Goal: Complete application form: Complete application form

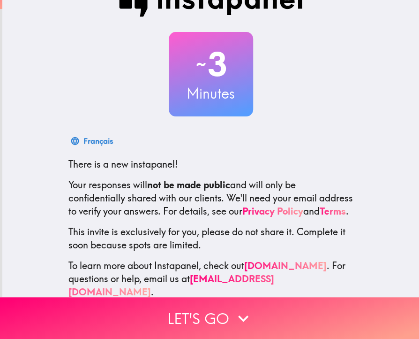
scroll to position [51, 0]
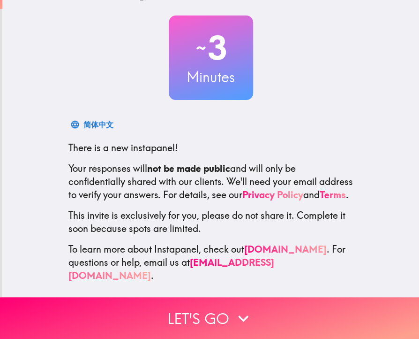
drag, startPoint x: 60, startPoint y: 136, endPoint x: 332, endPoint y: 270, distance: 302.8
click at [332, 270] on div "简体中文 There is a new instapanel! Your responses will not be made public and will…" at bounding box center [211, 198] width 300 height 167
drag, startPoint x: 92, startPoint y: 158, endPoint x: 210, endPoint y: 224, distance: 134.8
click at [209, 223] on div "简体中文 There is a new instapanel! Your responses will not be made public and will…" at bounding box center [211, 198] width 300 height 167
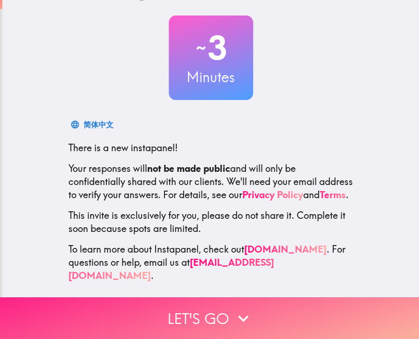
click at [221, 306] on button "Let's go" at bounding box center [209, 318] width 419 height 42
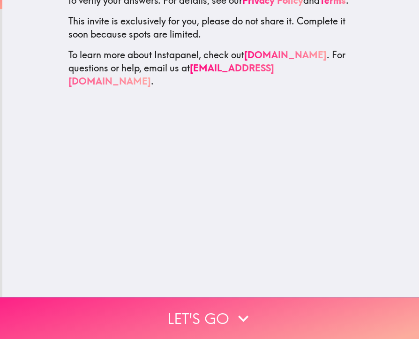
scroll to position [0, 0]
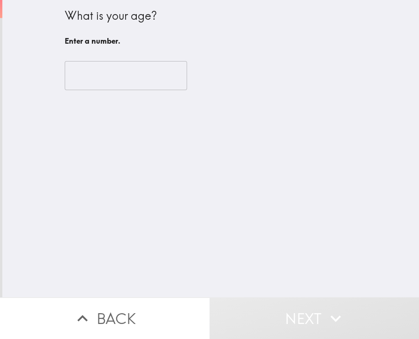
click at [106, 79] on input "number" at bounding box center [126, 75] width 122 height 29
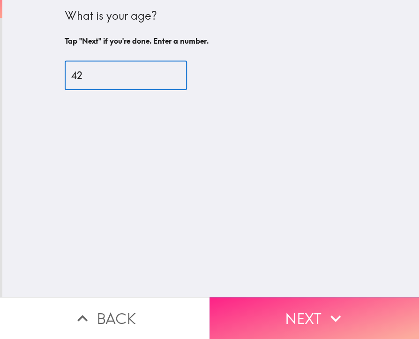
type input "42"
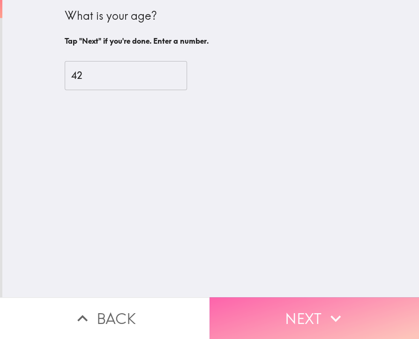
click at [294, 300] on button "Next" at bounding box center [315, 318] width 210 height 42
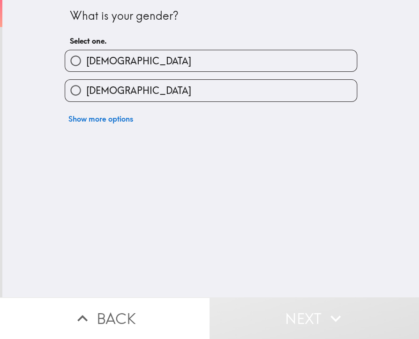
click at [107, 86] on span "[DEMOGRAPHIC_DATA]" at bounding box center [138, 90] width 105 height 13
click at [86, 86] on input "[DEMOGRAPHIC_DATA]" at bounding box center [75, 90] width 21 height 21
radio input "true"
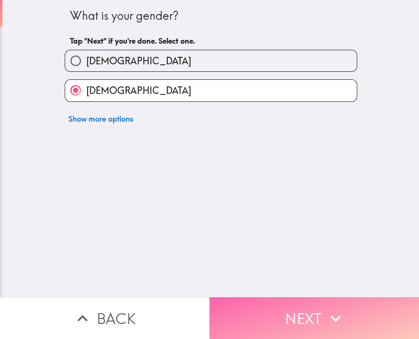
click at [282, 315] on button "Next" at bounding box center [315, 318] width 210 height 42
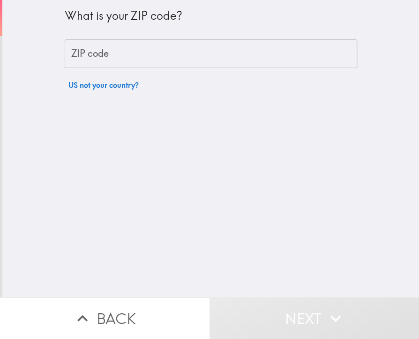
click at [147, 59] on input "ZIP code" at bounding box center [211, 53] width 293 height 29
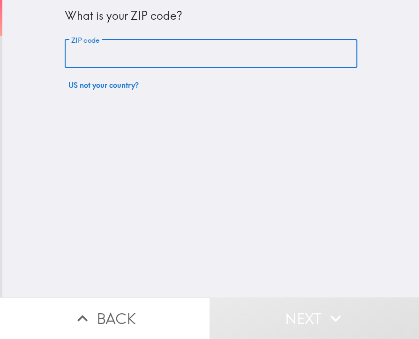
click at [100, 62] on input "ZIP code" at bounding box center [211, 53] width 293 height 29
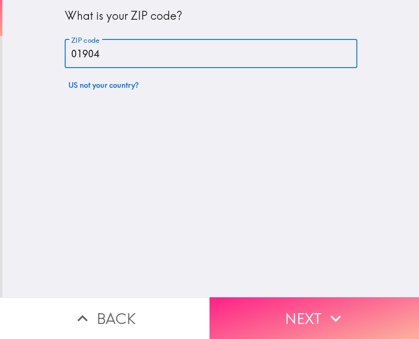
type input "01904"
click at [272, 300] on button "Next" at bounding box center [315, 318] width 210 height 42
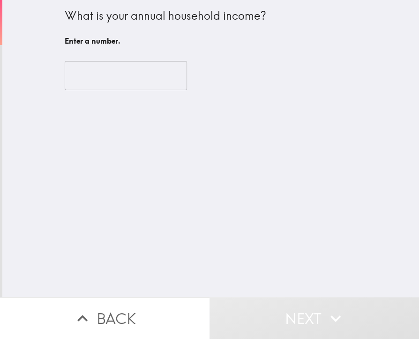
click at [95, 66] on input "number" at bounding box center [126, 75] width 122 height 29
drag, startPoint x: 62, startPoint y: 17, endPoint x: 152, endPoint y: 46, distance: 94.6
click at [201, 37] on div "What is your annual household income? Enter a number." at bounding box center [211, 29] width 293 height 42
click at [105, 75] on input "number" at bounding box center [126, 75] width 122 height 29
drag, startPoint x: 36, startPoint y: 10, endPoint x: 186, endPoint y: 57, distance: 156.9
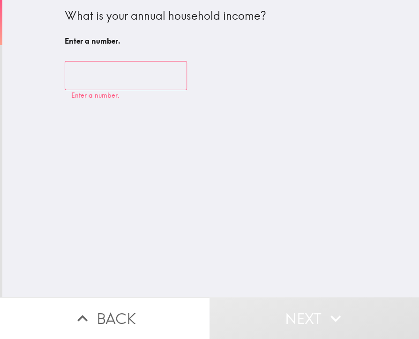
click at [186, 57] on div "What is your annual household income? Enter a number. ​ Enter a number." at bounding box center [210, 148] width 417 height 297
click at [94, 81] on input "number" at bounding box center [126, 75] width 122 height 29
click at [86, 75] on input "number" at bounding box center [126, 75] width 122 height 29
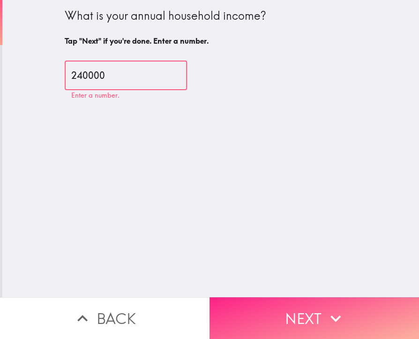
type input "240000"
click at [298, 311] on button "Next" at bounding box center [315, 318] width 210 height 42
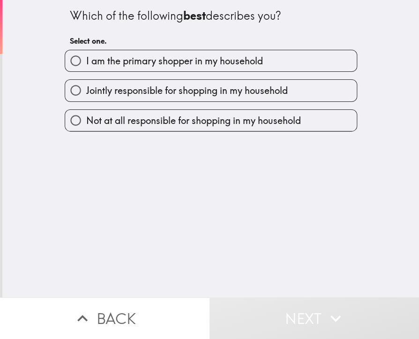
drag, startPoint x: 43, startPoint y: 12, endPoint x: 94, endPoint y: 21, distance: 52.0
click at [78, 10] on div "Which of the following best describes you? Select one. I am the primary shopper…" at bounding box center [210, 148] width 417 height 297
click at [151, 64] on span "I am the primary shopper in my household" at bounding box center [174, 60] width 177 height 13
click at [86, 64] on input "I am the primary shopper in my household" at bounding box center [75, 60] width 21 height 21
radio input "true"
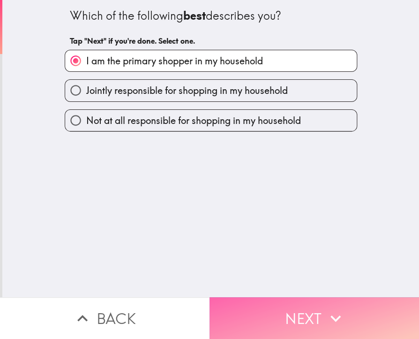
click at [279, 297] on button "Next" at bounding box center [315, 318] width 210 height 42
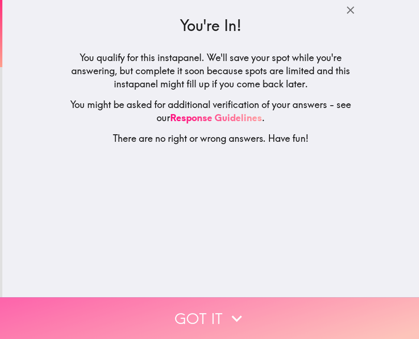
click at [244, 313] on button "Got it" at bounding box center [209, 318] width 419 height 42
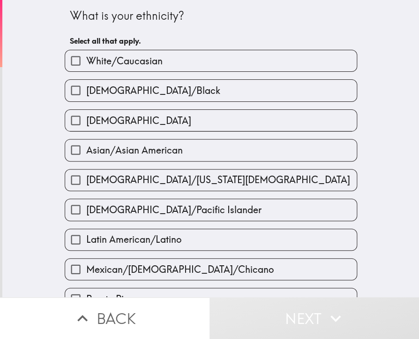
click at [127, 68] on label "White/Caucasian" at bounding box center [211, 60] width 292 height 21
click at [86, 68] on input "White/Caucasian" at bounding box center [75, 60] width 21 height 21
checkbox input "true"
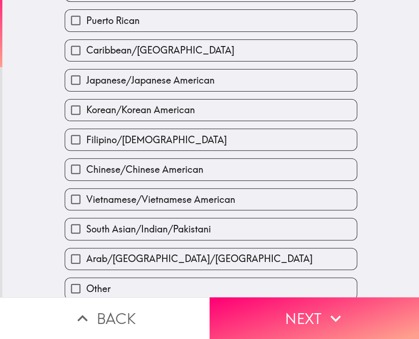
scroll to position [313, 0]
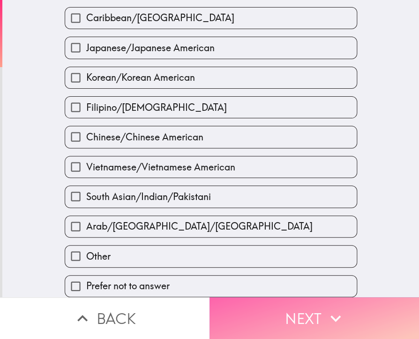
click at [287, 315] on button "Next" at bounding box center [315, 318] width 210 height 42
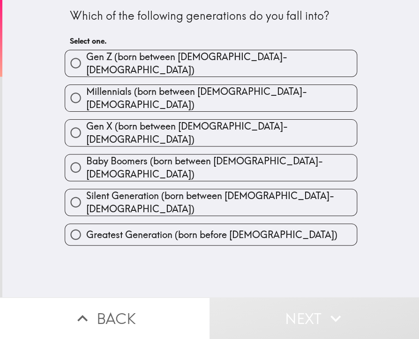
click at [269, 93] on label "Millennials (born between [DEMOGRAPHIC_DATA]-[DEMOGRAPHIC_DATA])" at bounding box center [211, 98] width 292 height 26
click at [86, 93] on input "Millennials (born between [DEMOGRAPHIC_DATA]-[DEMOGRAPHIC_DATA])" at bounding box center [75, 97] width 21 height 21
radio input "true"
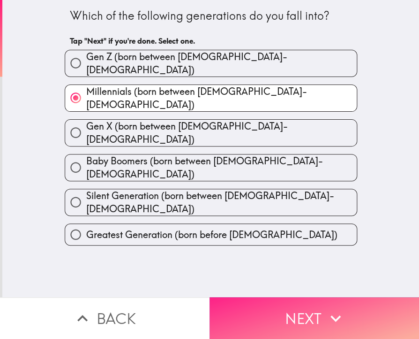
click at [289, 299] on button "Next" at bounding box center [315, 318] width 210 height 42
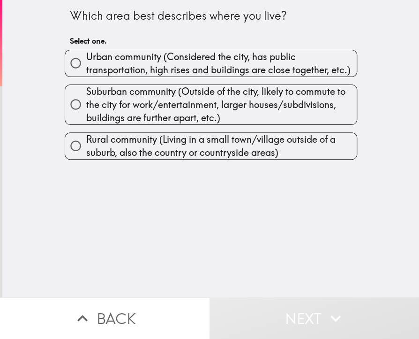
click at [105, 98] on span "Suburban community (Outside of the city, likely to commute to the city for work…" at bounding box center [221, 104] width 271 height 39
click at [86, 98] on input "Suburban community (Outside of the city, likely to commute to the city for work…" at bounding box center [75, 104] width 21 height 21
radio input "true"
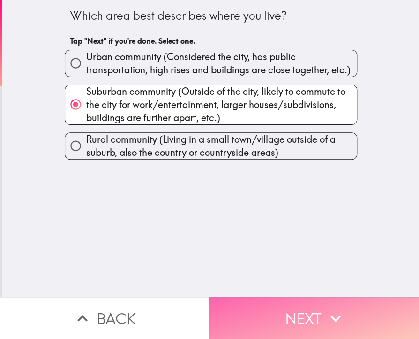
click at [307, 301] on button "Next" at bounding box center [315, 318] width 210 height 42
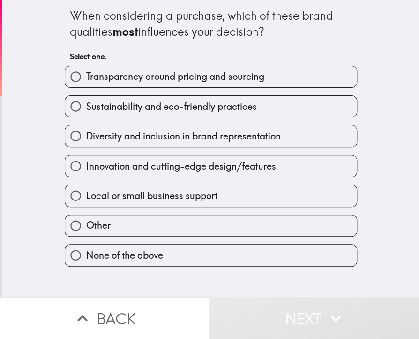
drag, startPoint x: 54, startPoint y: 19, endPoint x: 295, endPoint y: 43, distance: 242.2
click at [295, 44] on div "When considering a purchase, which of these brand qualities most influences you…" at bounding box center [210, 148] width 417 height 297
drag, startPoint x: 61, startPoint y: 16, endPoint x: 178, endPoint y: 38, distance: 118.6
click at [178, 38] on div "When considering a purchase, which of these brand qualities most influences you…" at bounding box center [211, 133] width 300 height 266
click at [255, 163] on span "Innovation and cutting-edge design/features" at bounding box center [181, 165] width 190 height 13
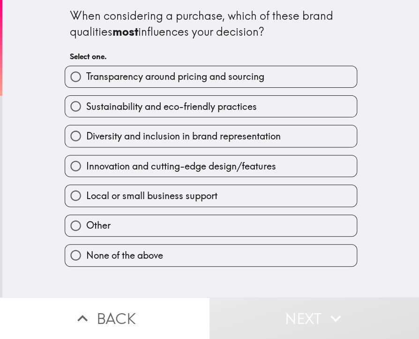
click at [86, 163] on input "Innovation and cutting-edge design/features" at bounding box center [75, 165] width 21 height 21
radio input "true"
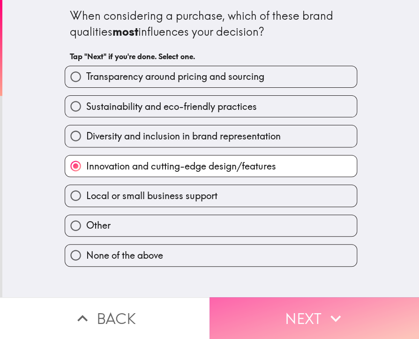
click at [317, 311] on button "Next" at bounding box center [315, 318] width 210 height 42
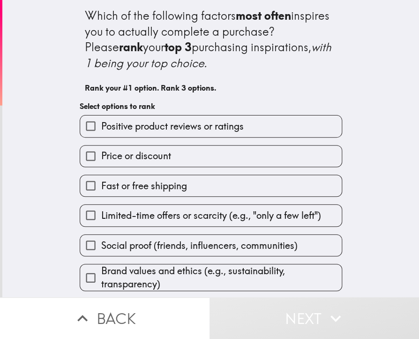
drag, startPoint x: 81, startPoint y: 11, endPoint x: 324, endPoint y: 103, distance: 260.0
click at [314, 96] on div "Which of the following factors most often inspires you to actually complete a p…" at bounding box center [211, 53] width 252 height 90
click at [320, 100] on div "Which of the following factors most often inspires you to actually complete a p…" at bounding box center [211, 160] width 300 height 321
click at [113, 53] on div "Which of the following factors most often inspires you to actually complete a p…" at bounding box center [211, 39] width 252 height 63
drag, startPoint x: 97, startPoint y: 30, endPoint x: 395, endPoint y: 221, distance: 354.5
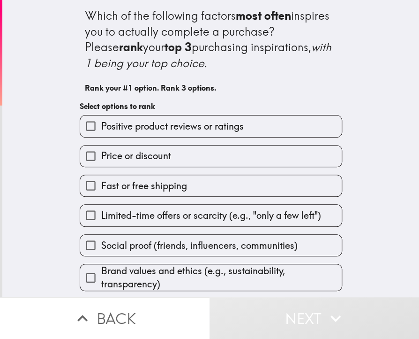
click at [419, 0] on html "Which of the following factors most often inspires you to actually complete a p…" at bounding box center [209, 0] width 419 height 0
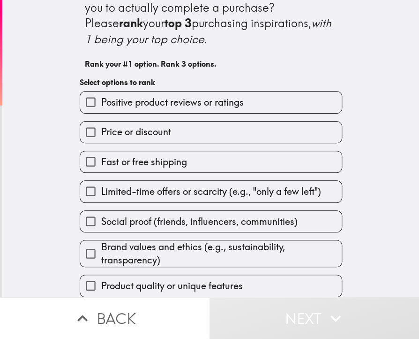
click at [216, 98] on span "Positive product reviews or ratings" at bounding box center [172, 102] width 143 height 13
click at [101, 98] on input "Positive product reviews or ratings" at bounding box center [90, 101] width 21 height 21
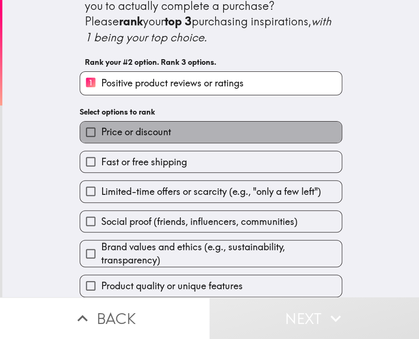
click at [196, 137] on label "Price or discount" at bounding box center [211, 131] width 262 height 21
click at [101, 137] on input "Price or discount" at bounding box center [90, 131] width 21 height 21
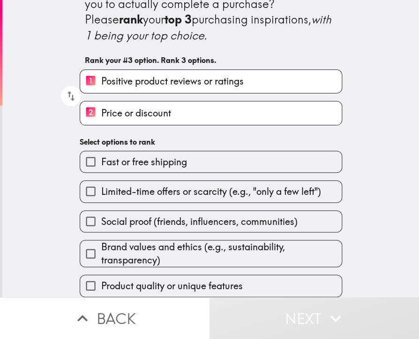
click at [172, 113] on label "2 Price or discount" at bounding box center [211, 112] width 262 height 23
click at [101, 113] on input "2 Price or discount" at bounding box center [90, 112] width 21 height 23
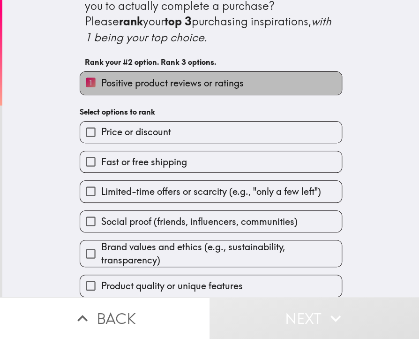
click at [165, 81] on span "Positive product reviews or ratings" at bounding box center [172, 82] width 143 height 13
click at [101, 81] on input "1 Positive product reviews or ratings" at bounding box center [90, 83] width 21 height 23
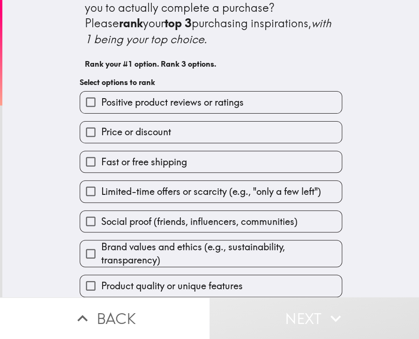
click at [231, 98] on span "Positive product reviews or ratings" at bounding box center [172, 102] width 143 height 13
click at [101, 98] on input "Positive product reviews or ratings" at bounding box center [90, 101] width 21 height 21
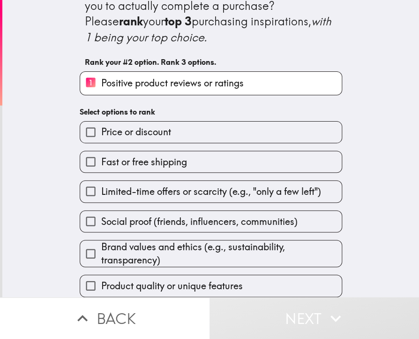
click at [212, 164] on label "Fast or free shipping" at bounding box center [211, 161] width 262 height 21
click at [101, 164] on input "Fast or free shipping" at bounding box center [90, 161] width 21 height 21
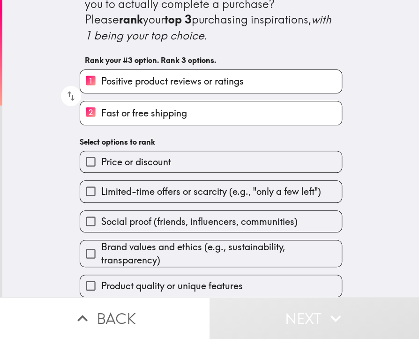
scroll to position [33, 0]
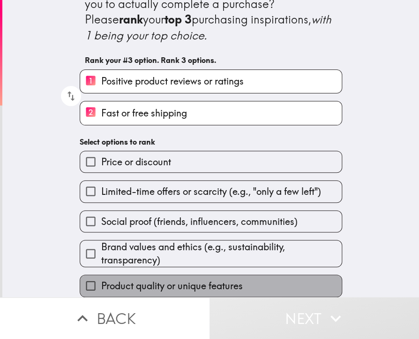
click at [173, 279] on span "Product quality or unique features" at bounding box center [172, 285] width 142 height 13
click at [101, 279] on input "Product quality or unique features" at bounding box center [90, 285] width 21 height 21
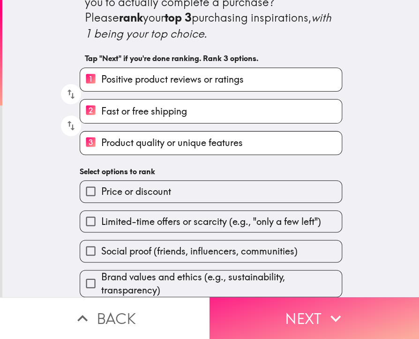
click at [333, 308] on icon "button" at bounding box center [335, 318] width 21 height 21
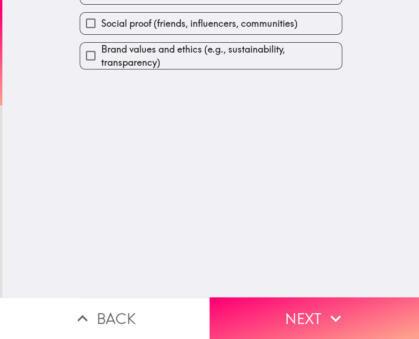
scroll to position [0, 0]
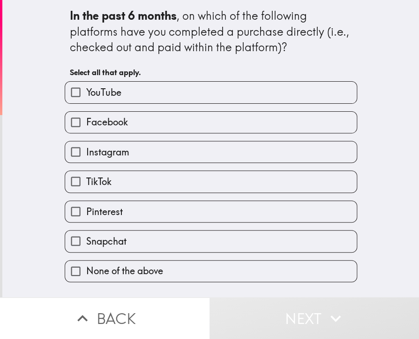
drag, startPoint x: 66, startPoint y: 15, endPoint x: 275, endPoint y: 46, distance: 210.9
click at [275, 46] on div "In the past 6 months , on which of the following platforms have you completed a…" at bounding box center [211, 31] width 282 height 47
drag, startPoint x: 171, startPoint y: 148, endPoint x: 171, endPoint y: 139, distance: 8.9
click at [171, 148] on label "Instagram" at bounding box center [211, 151] width 292 height 21
click at [86, 148] on input "Instagram" at bounding box center [75, 151] width 21 height 21
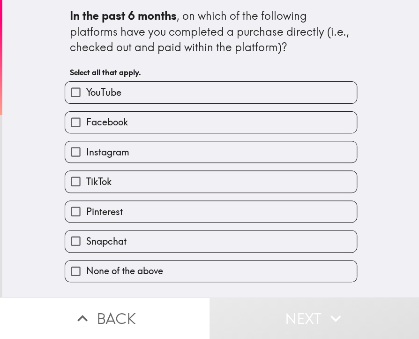
checkbox input "true"
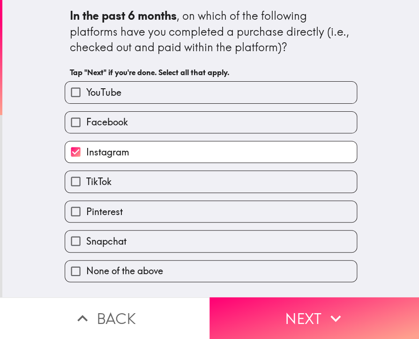
click at [175, 119] on label "Facebook" at bounding box center [211, 122] width 292 height 21
click at [86, 119] on input "Facebook" at bounding box center [75, 122] width 21 height 21
click at [175, 119] on label "Facebook" at bounding box center [211, 122] width 292 height 21
click at [86, 119] on input "Facebook" at bounding box center [75, 122] width 21 height 21
click at [154, 118] on label "Facebook" at bounding box center [211, 122] width 292 height 21
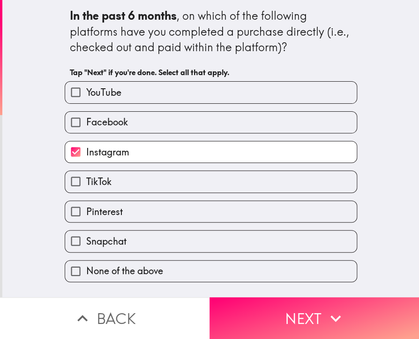
click at [86, 118] on input "Facebook" at bounding box center [75, 122] width 21 height 21
checkbox input "true"
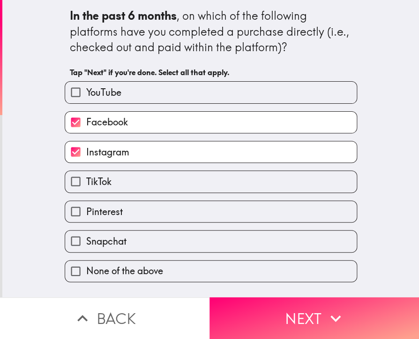
click at [124, 207] on label "Pinterest" at bounding box center [211, 211] width 292 height 21
click at [86, 207] on input "Pinterest" at bounding box center [75, 211] width 21 height 21
checkbox input "true"
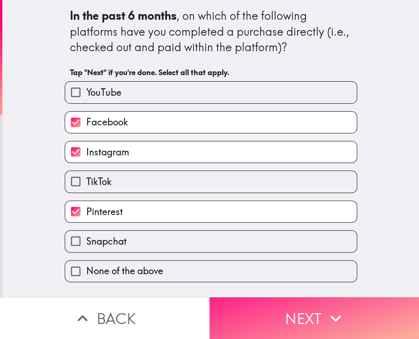
click at [274, 314] on button "Next" at bounding box center [315, 318] width 210 height 42
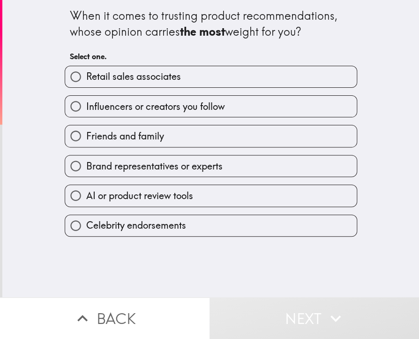
drag, startPoint x: 53, startPoint y: 9, endPoint x: 234, endPoint y: 32, distance: 183.0
click at [234, 32] on div "When it comes to trusting product recommendations, whose opinion carries the mo…" at bounding box center [211, 118] width 300 height 236
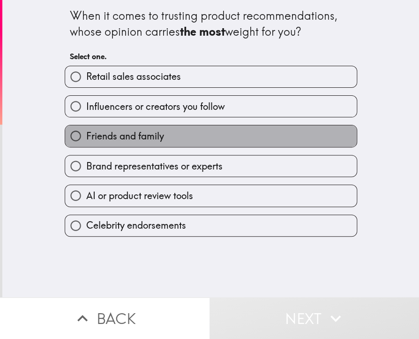
click at [186, 132] on label "Friends and family" at bounding box center [211, 135] width 292 height 21
click at [86, 132] on input "Friends and family" at bounding box center [75, 135] width 21 height 21
radio input "true"
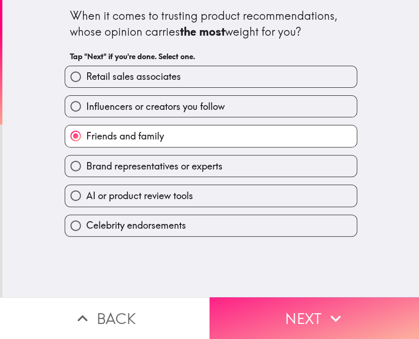
click at [293, 307] on button "Next" at bounding box center [315, 318] width 210 height 42
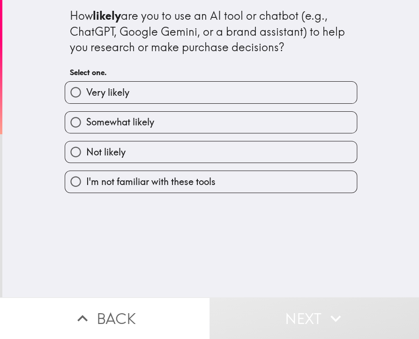
click at [156, 99] on label "Very likely" at bounding box center [211, 92] width 292 height 21
click at [86, 99] on input "Very likely" at bounding box center [75, 92] width 21 height 21
radio input "true"
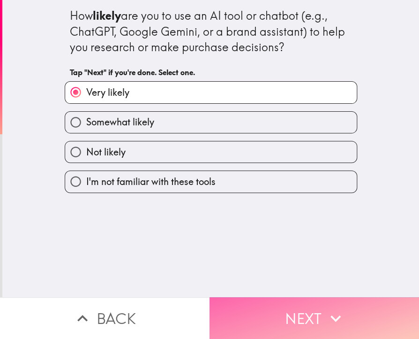
click at [285, 302] on button "Next" at bounding box center [315, 318] width 210 height 42
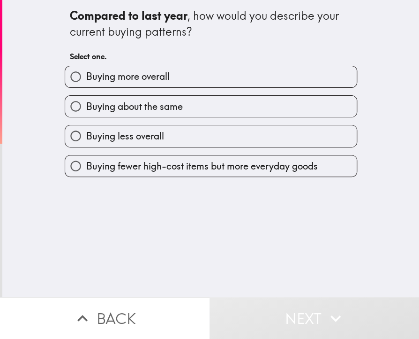
drag, startPoint x: 146, startPoint y: 77, endPoint x: 153, endPoint y: 113, distance: 36.2
click at [146, 77] on span "Buying more overall" at bounding box center [127, 76] width 83 height 13
click at [86, 77] on input "Buying more overall" at bounding box center [75, 76] width 21 height 21
radio input "true"
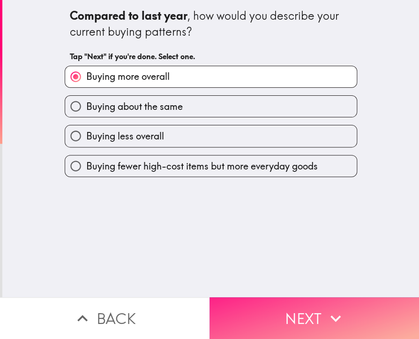
click at [285, 311] on button "Next" at bounding box center [315, 318] width 210 height 42
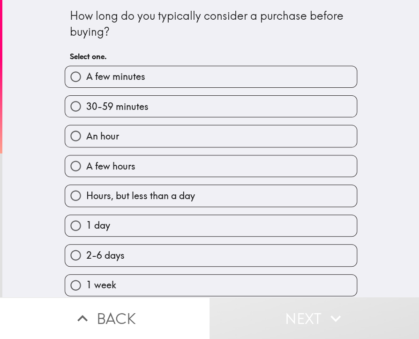
drag, startPoint x: 61, startPoint y: 14, endPoint x: 167, endPoint y: 37, distance: 108.3
click at [167, 37] on div "How long do you typically consider a purchase before buying? Select one. A few …" at bounding box center [211, 252] width 300 height 504
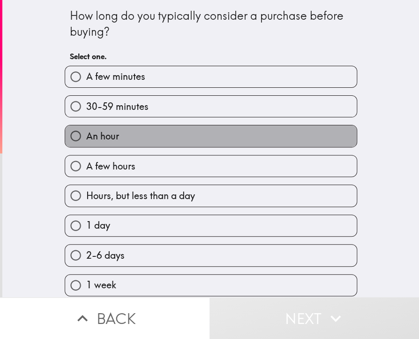
click at [173, 138] on label "An hour" at bounding box center [211, 135] width 292 height 21
click at [86, 138] on input "An hour" at bounding box center [75, 135] width 21 height 21
radio input "true"
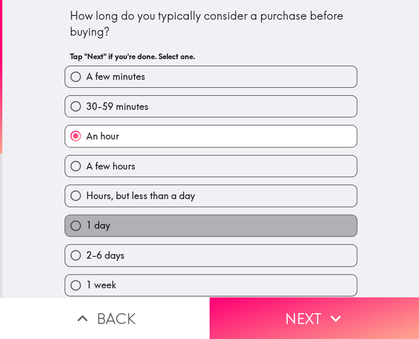
click at [161, 231] on label "1 day" at bounding box center [211, 225] width 292 height 21
click at [86, 231] on input "1 day" at bounding box center [75, 225] width 21 height 21
radio input "true"
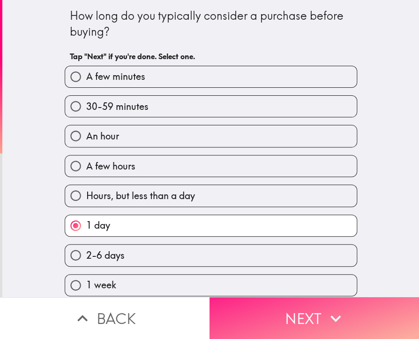
click at [259, 314] on button "Next" at bounding box center [315, 318] width 210 height 42
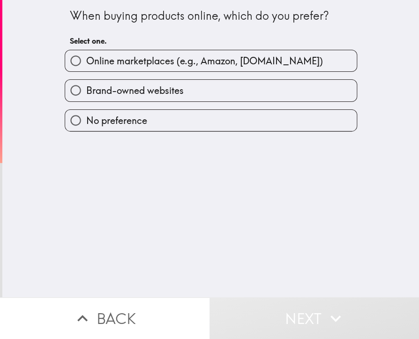
click at [110, 57] on span "Online marketplaces (e.g., Amazon, [DOMAIN_NAME])" at bounding box center [204, 60] width 237 height 13
click at [86, 57] on input "Online marketplaces (e.g., Amazon, [DOMAIN_NAME])" at bounding box center [75, 60] width 21 height 21
radio input "true"
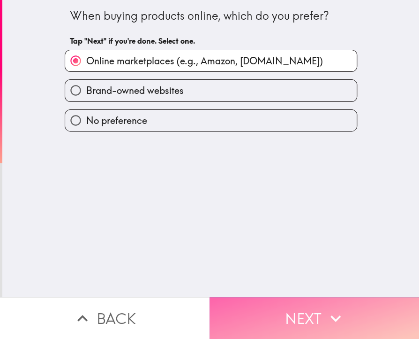
click at [316, 305] on button "Next" at bounding box center [315, 318] width 210 height 42
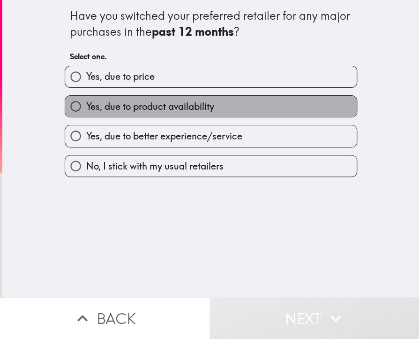
click at [201, 113] on label "Yes, due to product availability" at bounding box center [211, 106] width 292 height 21
click at [86, 113] on input "Yes, due to product availability" at bounding box center [75, 106] width 21 height 21
radio input "true"
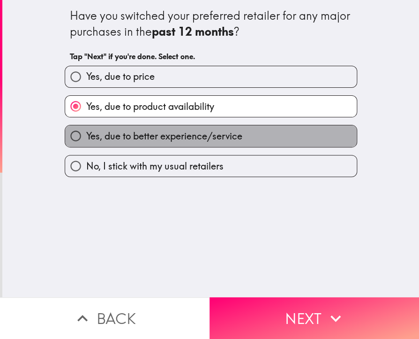
click at [256, 143] on label "Yes, due to better experience/service" at bounding box center [211, 135] width 292 height 21
click at [86, 143] on input "Yes, due to better experience/service" at bounding box center [75, 135] width 21 height 21
radio input "true"
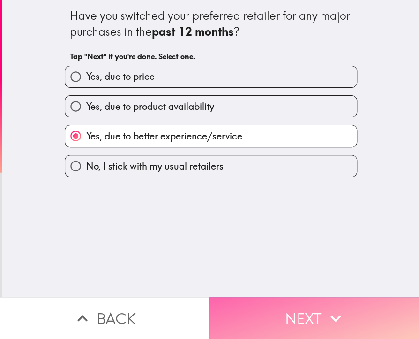
click at [286, 317] on button "Next" at bounding box center [315, 318] width 210 height 42
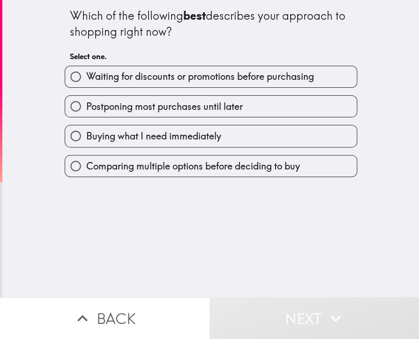
click at [161, 135] on span "Buying what I need immediately" at bounding box center [153, 135] width 135 height 13
click at [86, 135] on input "Buying what I need immediately" at bounding box center [75, 135] width 21 height 21
radio input "true"
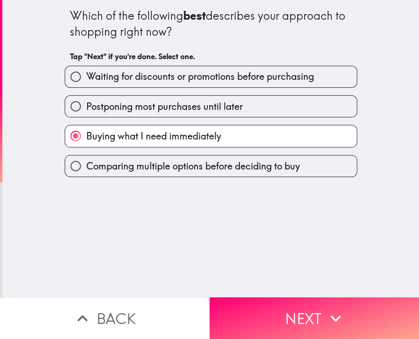
click at [220, 113] on label "Postponing most purchases until later" at bounding box center [211, 106] width 292 height 21
click at [86, 113] on input "Postponing most purchases until later" at bounding box center [75, 106] width 21 height 21
radio input "true"
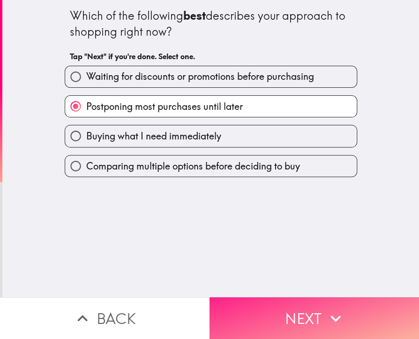
click at [267, 303] on button "Next" at bounding box center [315, 318] width 210 height 42
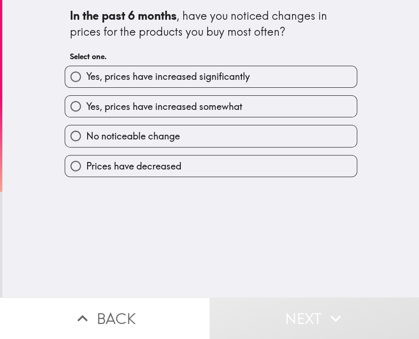
click at [216, 135] on label "No noticeable change" at bounding box center [211, 135] width 292 height 21
click at [86, 135] on input "No noticeable change" at bounding box center [75, 135] width 21 height 21
radio input "true"
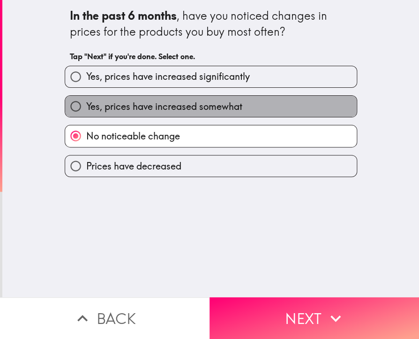
click at [264, 113] on label "Yes, prices have increased somewhat" at bounding box center [211, 106] width 292 height 21
click at [86, 113] on input "Yes, prices have increased somewhat" at bounding box center [75, 106] width 21 height 21
radio input "true"
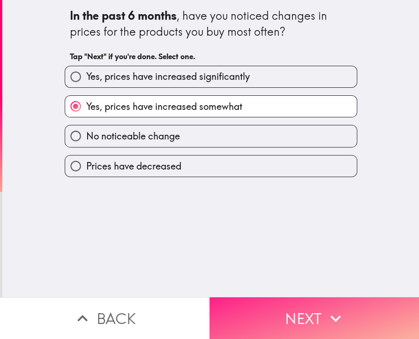
click at [289, 301] on button "Next" at bounding box center [315, 318] width 210 height 42
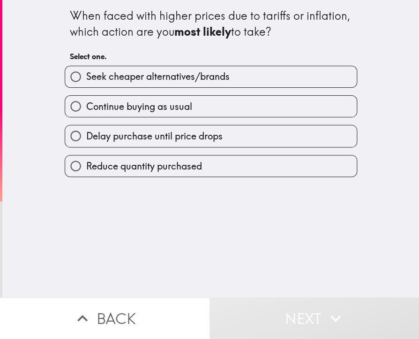
click at [192, 109] on label "Continue buying as usual" at bounding box center [211, 106] width 292 height 21
click at [86, 109] on input "Continue buying as usual" at bounding box center [75, 106] width 21 height 21
radio input "true"
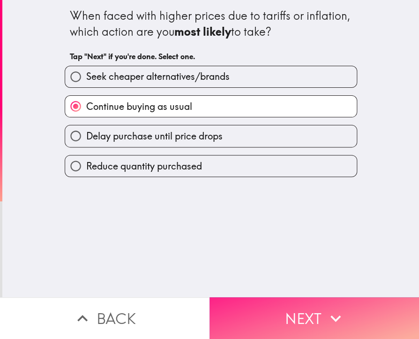
click at [295, 321] on button "Next" at bounding box center [315, 318] width 210 height 42
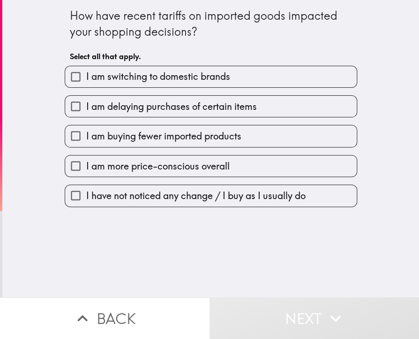
click at [198, 142] on label "I am buying fewer imported products" at bounding box center [211, 135] width 292 height 21
click at [86, 142] on input "I am buying fewer imported products" at bounding box center [75, 135] width 21 height 21
checkbox input "true"
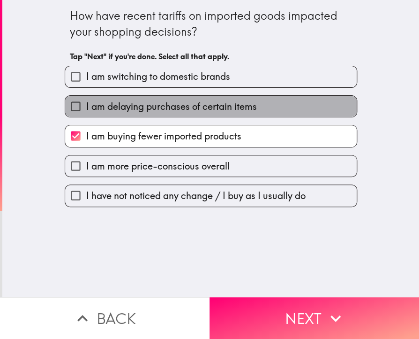
click at [216, 110] on span "I am delaying purchases of certain items" at bounding box center [171, 106] width 171 height 13
click at [86, 110] on input "I am delaying purchases of certain items" at bounding box center [75, 106] width 21 height 21
checkbox input "true"
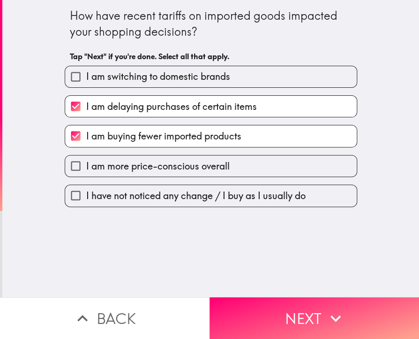
click at [197, 139] on span "I am buying fewer imported products" at bounding box center [163, 135] width 155 height 13
click at [86, 139] on input "I am buying fewer imported products" at bounding box center [75, 135] width 21 height 21
checkbox input "false"
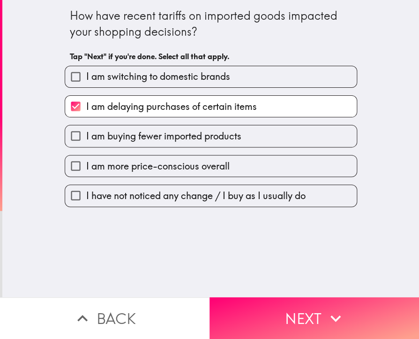
click at [203, 190] on span "I have not noticed any change / I buy as I usually do" at bounding box center [195, 195] width 219 height 13
click at [86, 190] on input "I have not noticed any change / I buy as I usually do" at bounding box center [75, 195] width 21 height 21
checkbox input "true"
checkbox input "false"
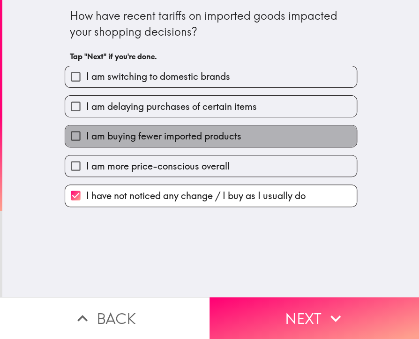
click at [191, 136] on span "I am buying fewer imported products" at bounding box center [163, 135] width 155 height 13
click at [86, 136] on input "I am buying fewer imported products" at bounding box center [75, 135] width 21 height 21
checkbox input "true"
checkbox input "false"
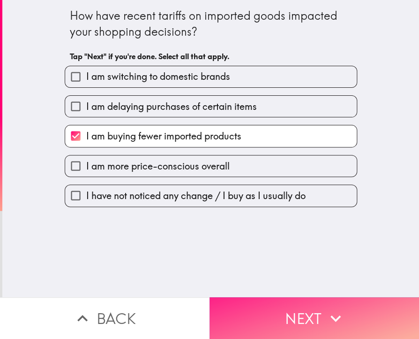
click at [268, 301] on button "Next" at bounding box center [315, 318] width 210 height 42
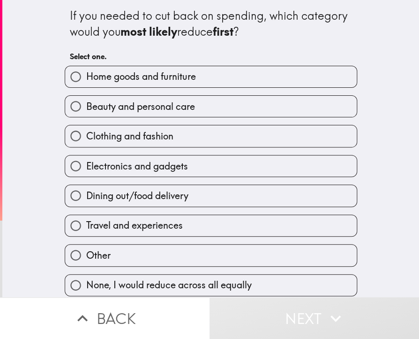
drag, startPoint x: 56, startPoint y: 8, endPoint x: 178, endPoint y: 37, distance: 125.6
click at [178, 37] on div "If you needed to cut back on spending, which category would you most likely red…" at bounding box center [211, 148] width 300 height 296
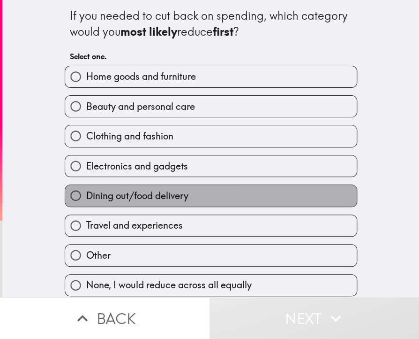
click at [172, 195] on span "Dining out/food delivery" at bounding box center [137, 195] width 102 height 13
click at [86, 195] on input "Dining out/food delivery" at bounding box center [75, 195] width 21 height 21
radio input "true"
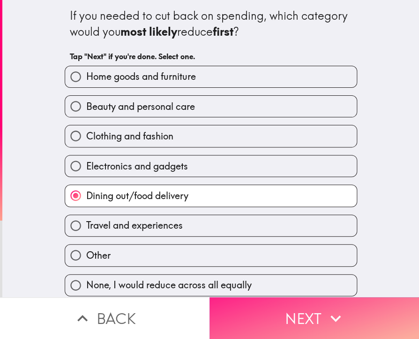
click at [264, 317] on button "Next" at bounding box center [315, 318] width 210 height 42
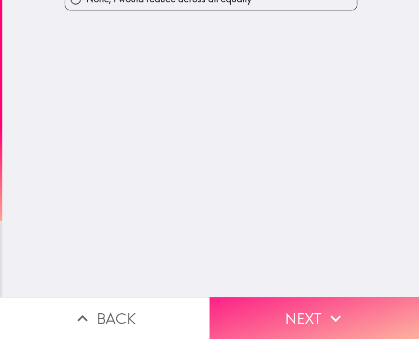
scroll to position [0, 0]
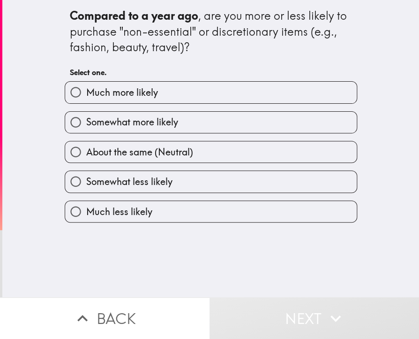
click at [199, 127] on label "Somewhat more likely" at bounding box center [211, 122] width 292 height 21
click at [86, 127] on input "Somewhat more likely" at bounding box center [75, 122] width 21 height 21
radio input "true"
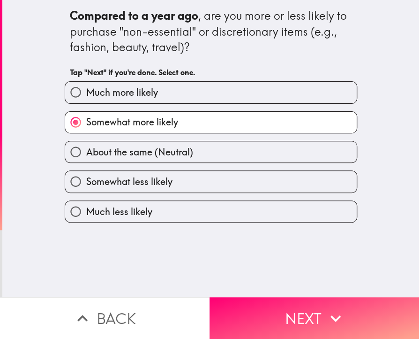
click at [201, 147] on label "About the same (Neutral)" at bounding box center [211, 151] width 292 height 21
click at [86, 147] on input "About the same (Neutral)" at bounding box center [75, 151] width 21 height 21
radio input "true"
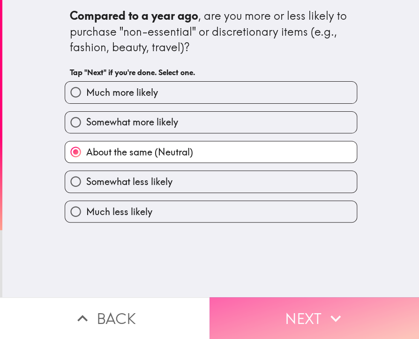
click at [257, 306] on button "Next" at bounding box center [315, 318] width 210 height 42
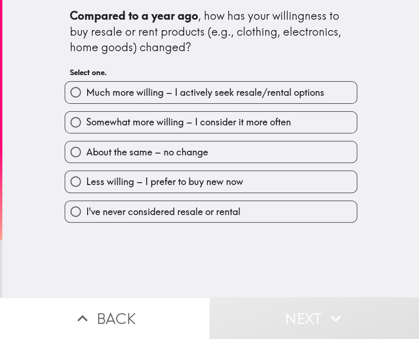
click at [176, 120] on span "Somewhat more willing – I consider it more often" at bounding box center [188, 121] width 205 height 13
click at [86, 120] on input "Somewhat more willing – I consider it more often" at bounding box center [75, 122] width 21 height 21
radio input "true"
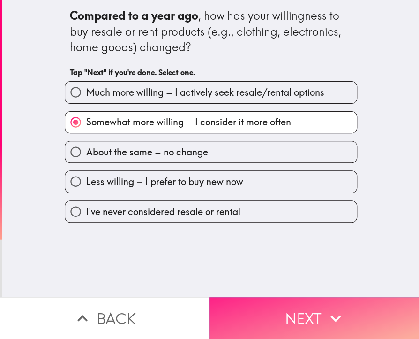
click at [284, 312] on button "Next" at bounding box center [315, 318] width 210 height 42
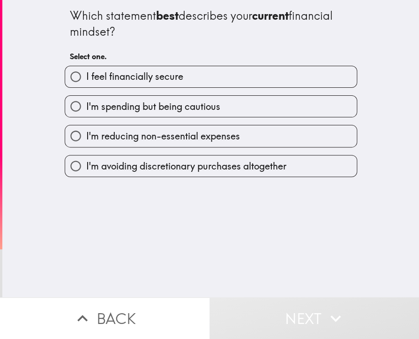
click at [185, 110] on span "I'm spending but being cautious" at bounding box center [153, 106] width 134 height 13
click at [86, 110] on input "I'm spending but being cautious" at bounding box center [75, 106] width 21 height 21
radio input "true"
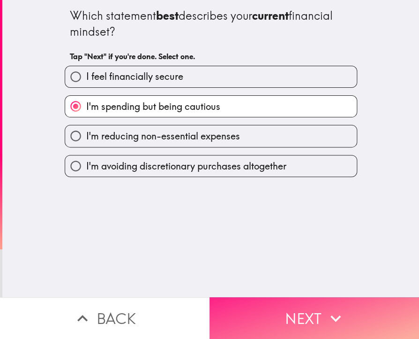
click at [276, 297] on button "Next" at bounding box center [315, 318] width 210 height 42
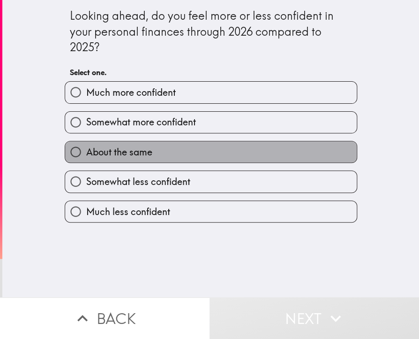
click at [181, 150] on label "About the same" at bounding box center [211, 151] width 292 height 21
click at [86, 150] on input "About the same" at bounding box center [75, 151] width 21 height 21
radio input "true"
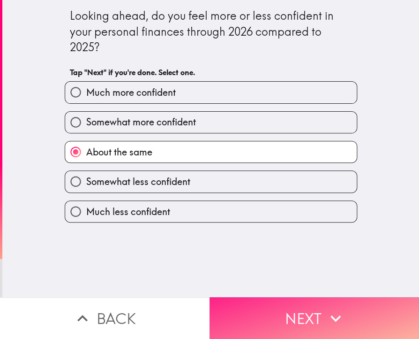
click at [275, 313] on button "Next" at bounding box center [315, 318] width 210 height 42
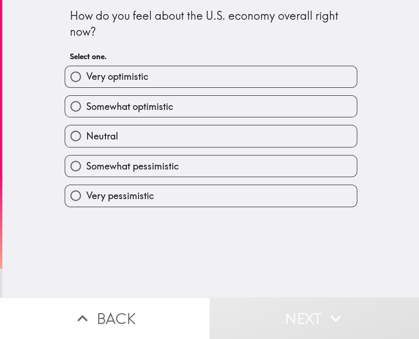
click at [169, 168] on span "Somewhat pessimistic" at bounding box center [132, 165] width 93 height 13
click at [86, 168] on input "Somewhat pessimistic" at bounding box center [75, 165] width 21 height 21
radio input "true"
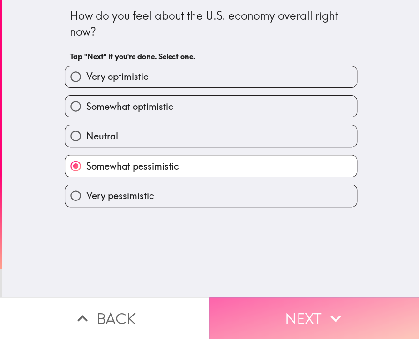
click at [251, 313] on button "Next" at bounding box center [315, 318] width 210 height 42
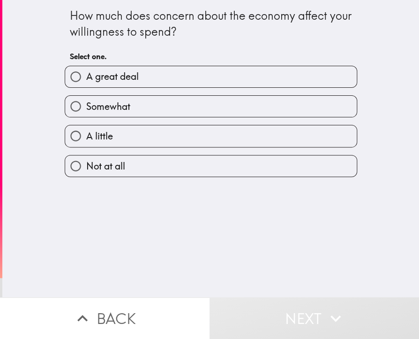
drag, startPoint x: 214, startPoint y: 103, endPoint x: 217, endPoint y: 108, distance: 5.7
click at [214, 103] on label "Somewhat" at bounding box center [211, 106] width 292 height 21
click at [86, 103] on input "Somewhat" at bounding box center [75, 106] width 21 height 21
radio input "true"
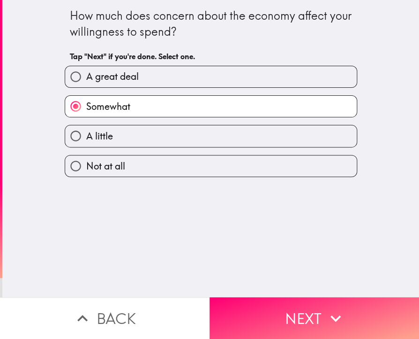
click at [309, 309] on button "Next" at bounding box center [315, 318] width 210 height 42
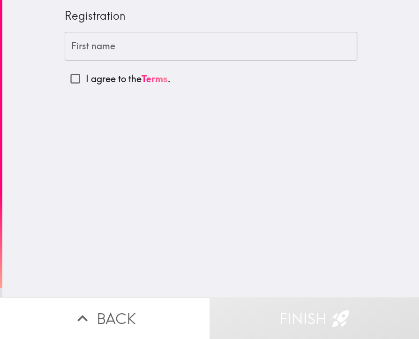
drag, startPoint x: 49, startPoint y: 15, endPoint x: 181, endPoint y: 90, distance: 151.5
click at [181, 90] on div "Registration First name First name I agree to the Terms ." at bounding box center [210, 148] width 417 height 297
drag, startPoint x: 155, startPoint y: 87, endPoint x: 53, endPoint y: 85, distance: 102.2
click at [53, 85] on div "Registration First name First name I agree to the Terms ." at bounding box center [210, 148] width 417 height 297
drag, startPoint x: 51, startPoint y: 14, endPoint x: 134, endPoint y: 22, distance: 83.4
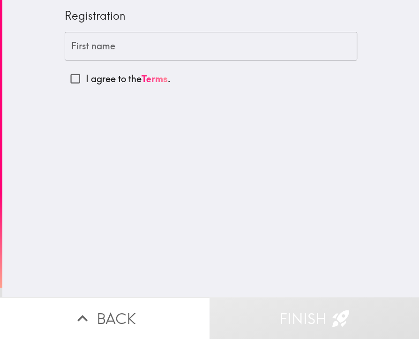
click at [134, 22] on div "Registration First name First name I agree to the Terms ." at bounding box center [210, 148] width 417 height 297
click at [130, 50] on input "First name" at bounding box center [211, 46] width 293 height 29
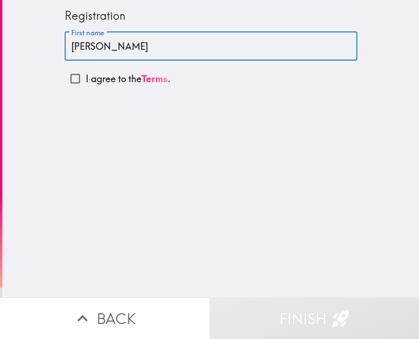
click at [156, 53] on input "[PERSON_NAME]" at bounding box center [211, 46] width 293 height 29
type input "[PERSON_NAME]"
click at [69, 79] on input "I agree to the Terms ." at bounding box center [75, 78] width 21 height 21
checkbox input "true"
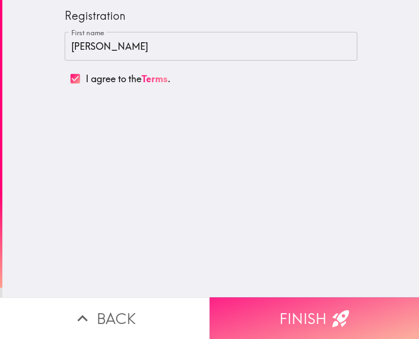
click at [282, 319] on button "Finish" at bounding box center [315, 318] width 210 height 42
